Goal: Information Seeking & Learning: Find specific page/section

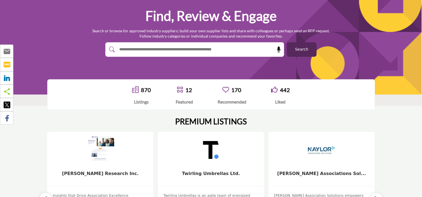
scroll to position [52, 0]
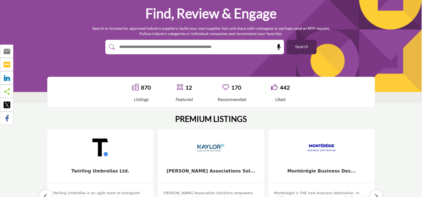
click at [140, 48] on input "text" at bounding box center [183, 47] width 133 height 8
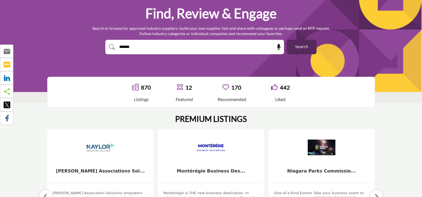
type input "*******"
click at [287, 40] on button "Search" at bounding box center [302, 47] width 30 height 14
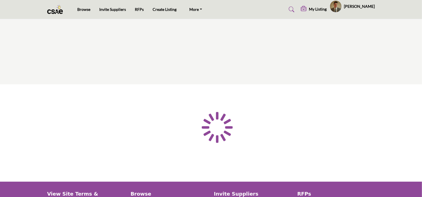
type input "*******"
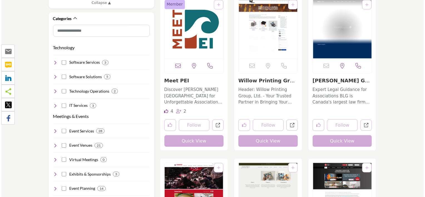
scroll to position [304, 0]
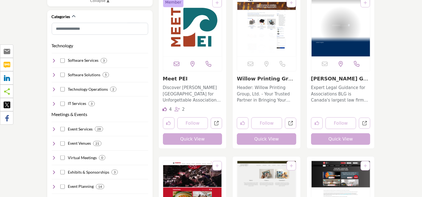
click at [262, 139] on button "Quick View" at bounding box center [267, 139] width 60 height 12
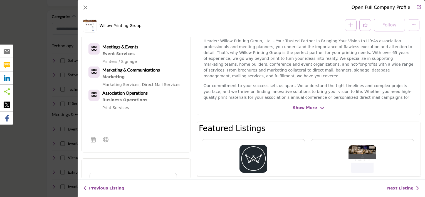
scroll to position [126, 0]
click at [307, 105] on span "Show More" at bounding box center [305, 107] width 24 height 6
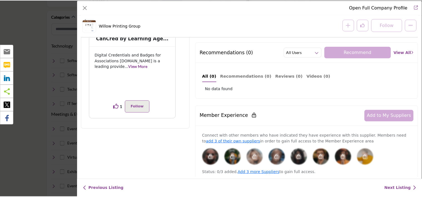
scroll to position [303, 0]
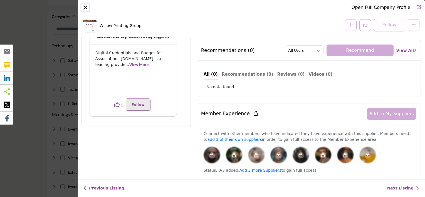
click at [86, 8] on button "Close" at bounding box center [85, 8] width 8 height 8
